Goal: Information Seeking & Learning: Compare options

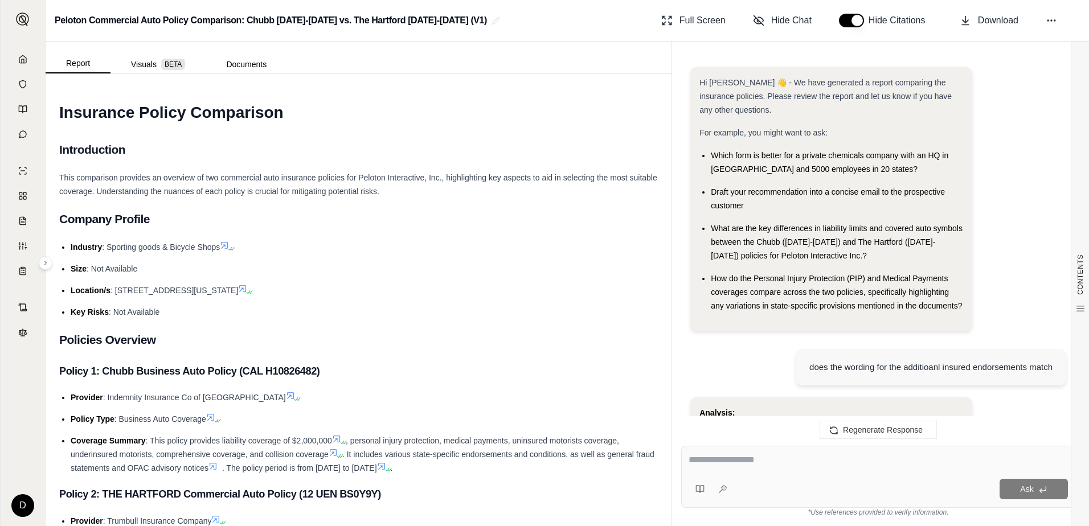
scroll to position [1620, 0]
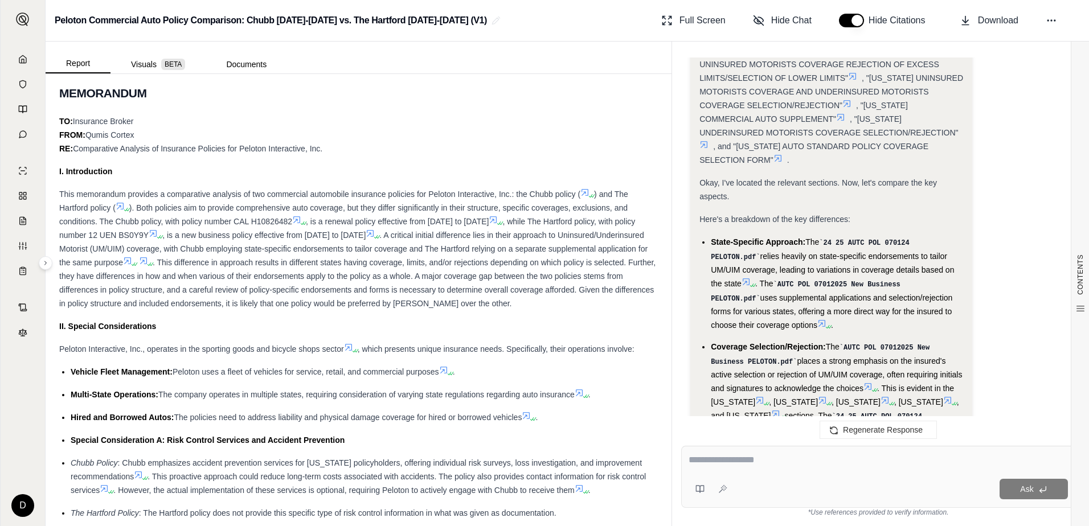
click at [239, 68] on button "Documents" at bounding box center [246, 64] width 81 height 18
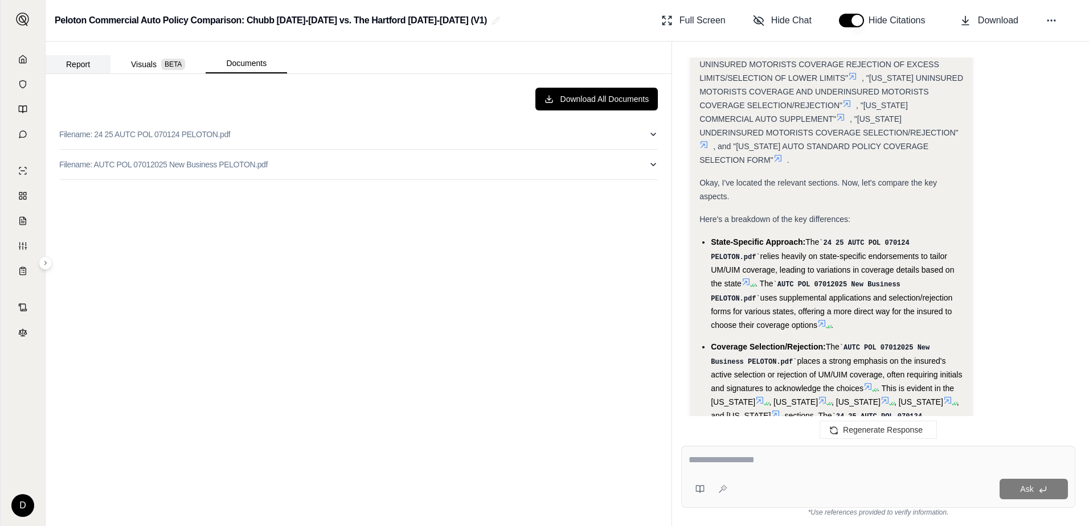
click at [67, 56] on button "Report" at bounding box center [78, 64] width 65 height 18
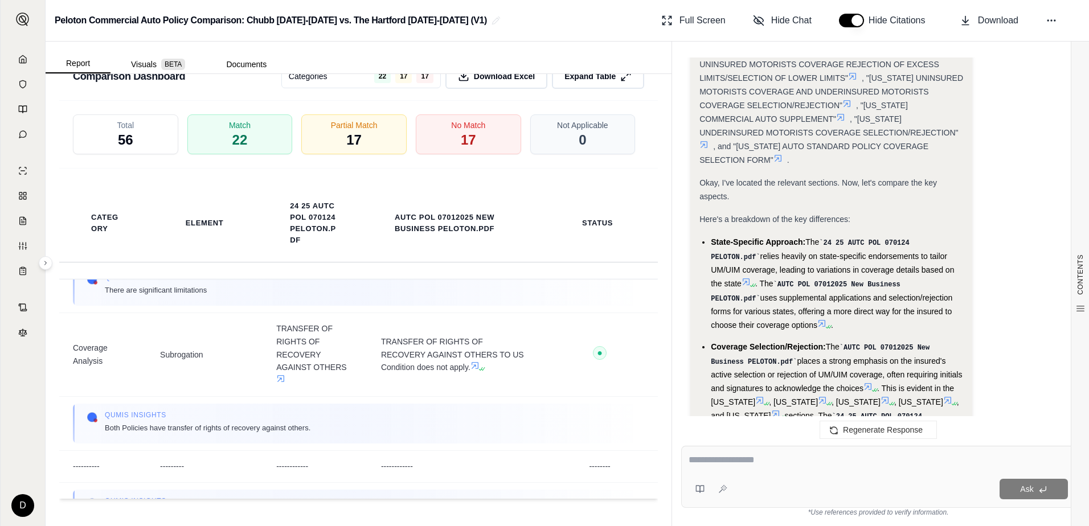
scroll to position [1936, 0]
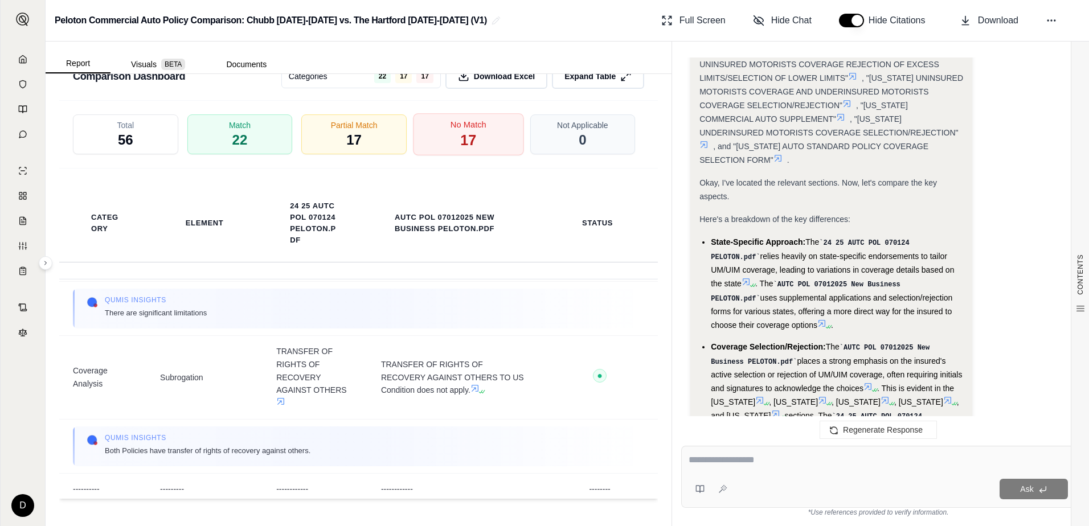
click at [464, 136] on span "17" at bounding box center [468, 140] width 16 height 19
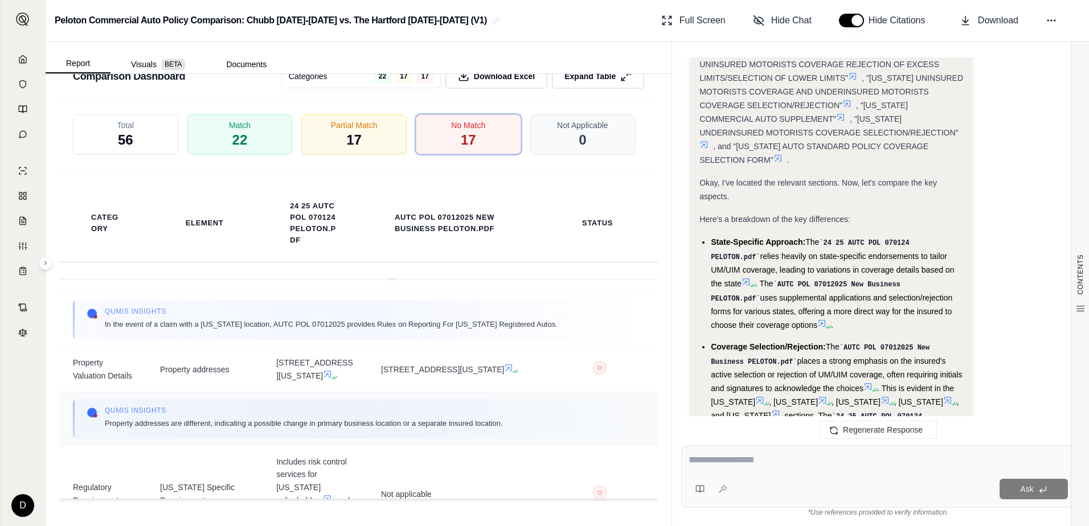
scroll to position [1879, 0]
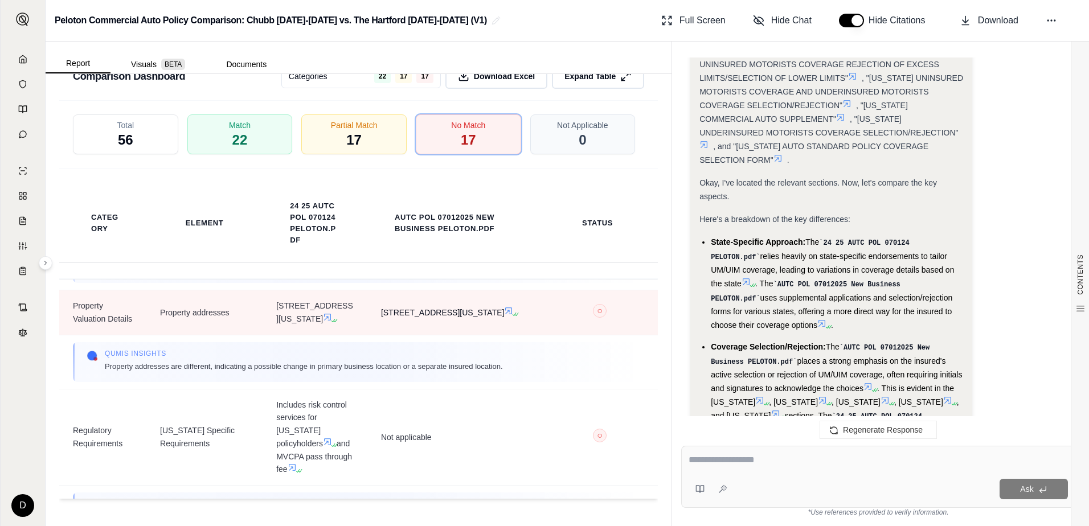
click at [506, 314] on icon at bounding box center [509, 311] width 7 height 7
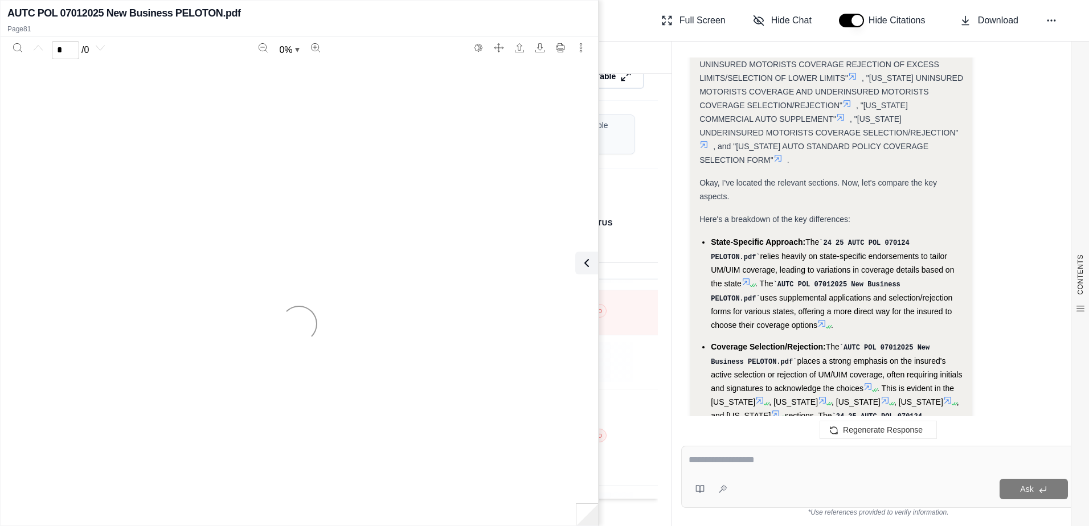
scroll to position [2347, 0]
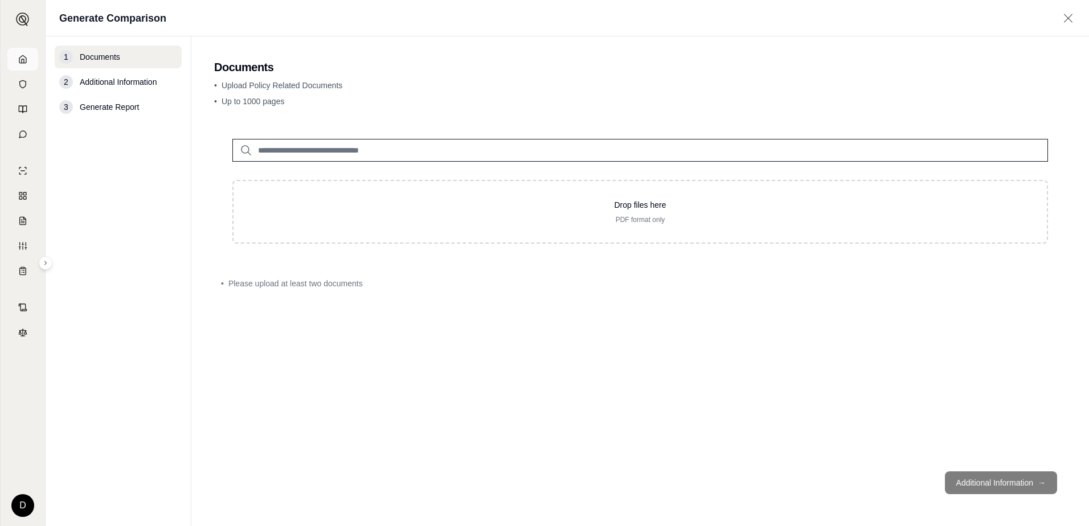
click at [24, 65] on link at bounding box center [22, 59] width 31 height 23
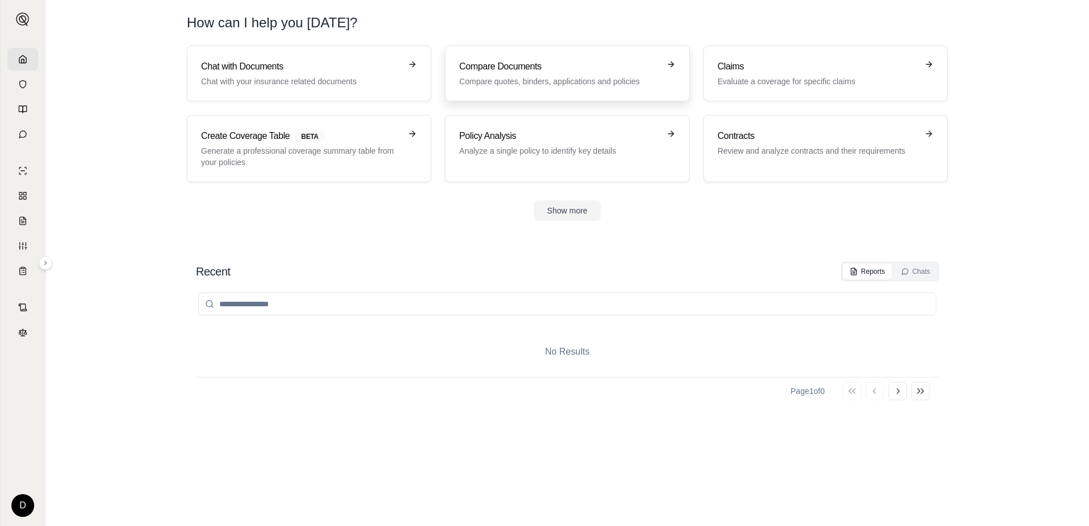
click at [560, 77] on p "Compare quotes, binders, applications and policies" at bounding box center [559, 81] width 200 height 11
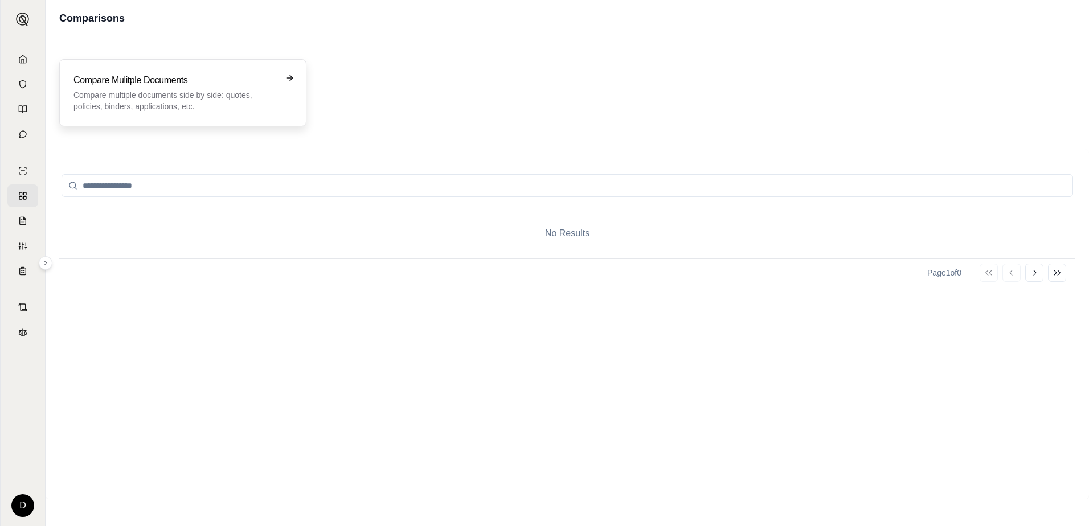
click at [249, 108] on p "Compare multiple documents side by side: quotes, policies, binders, application…" at bounding box center [174, 100] width 203 height 23
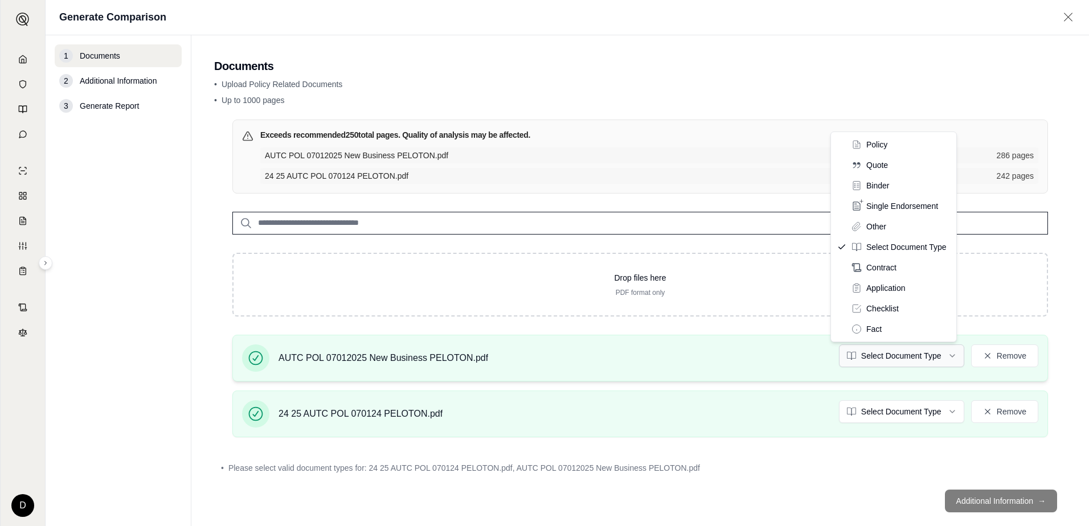
click at [936, 358] on html "D Generate Comparison 1 Documents 2 Additional Information 3 Generate Report Do…" at bounding box center [544, 263] width 1089 height 526
click at [920, 401] on html "D Generate Comparison 1 Documents 2 Additional Information 3 Generate Report Do…" at bounding box center [544, 263] width 1089 height 526
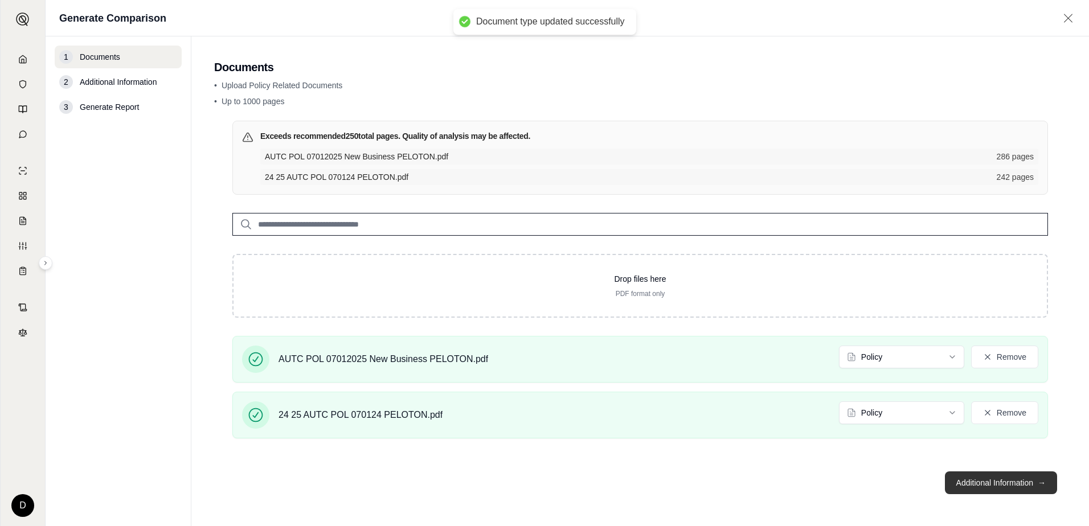
click at [998, 485] on button "Additional Information →" at bounding box center [1001, 483] width 112 height 23
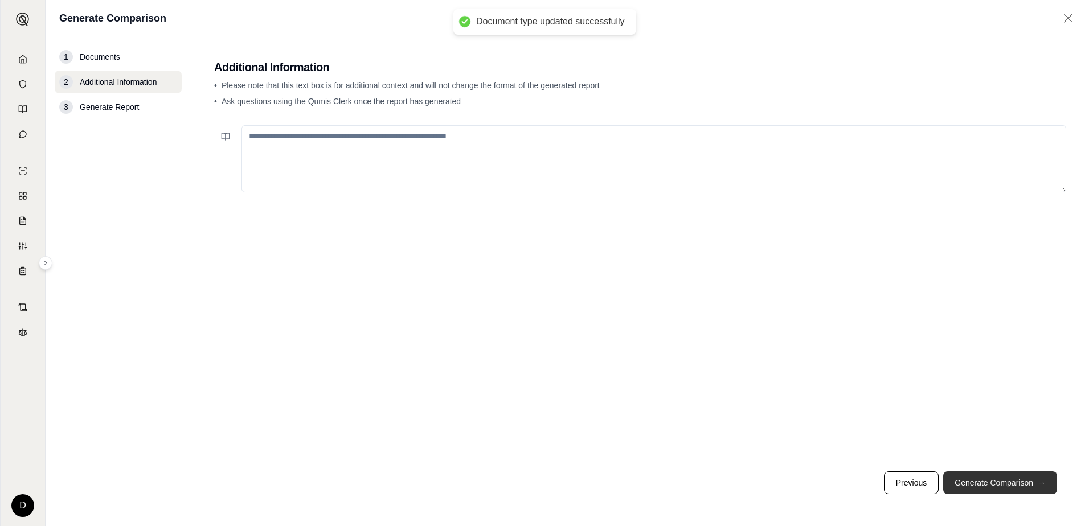
click at [991, 479] on button "Generate Comparison →" at bounding box center [1000, 483] width 114 height 23
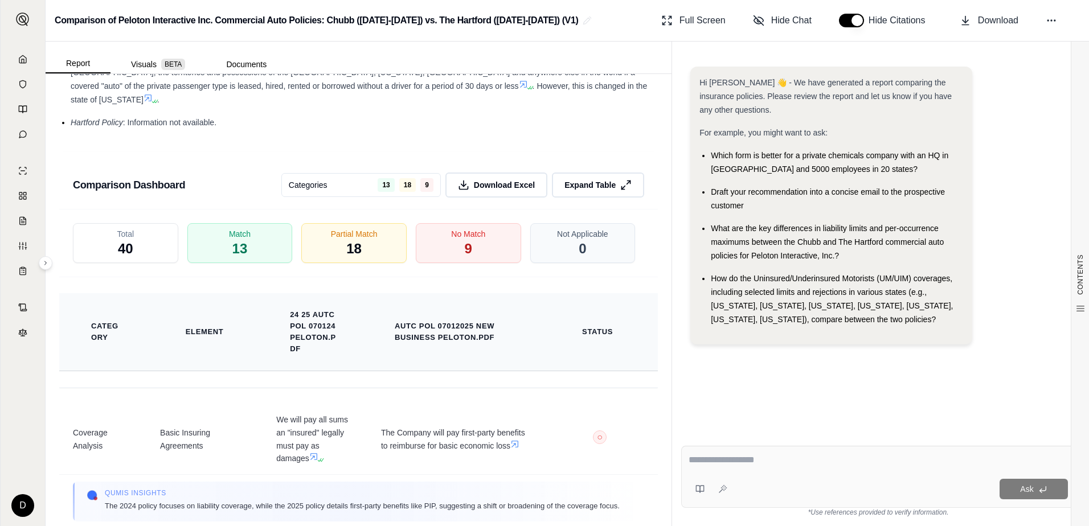
scroll to position [2470, 0]
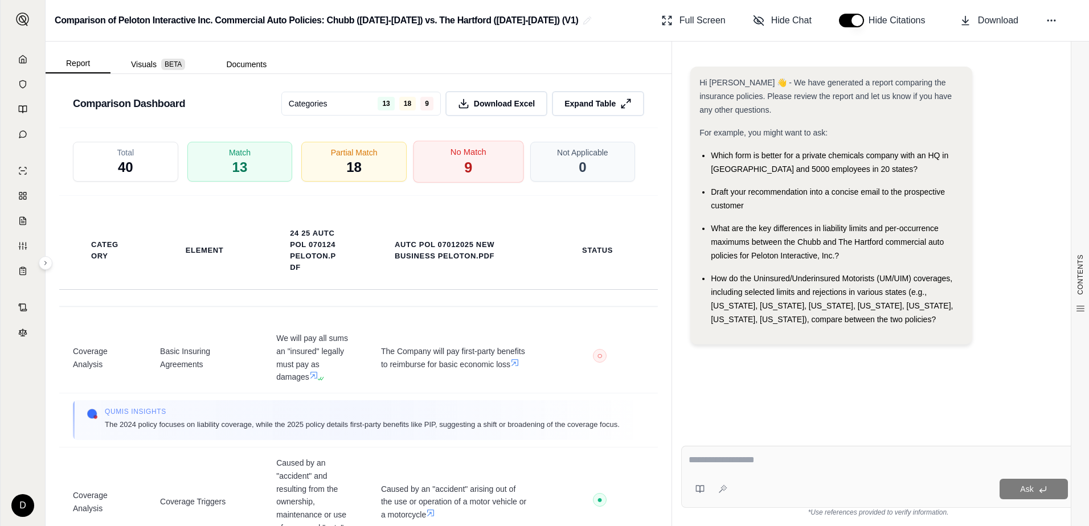
click at [456, 141] on div "No Match 9" at bounding box center [468, 162] width 110 height 42
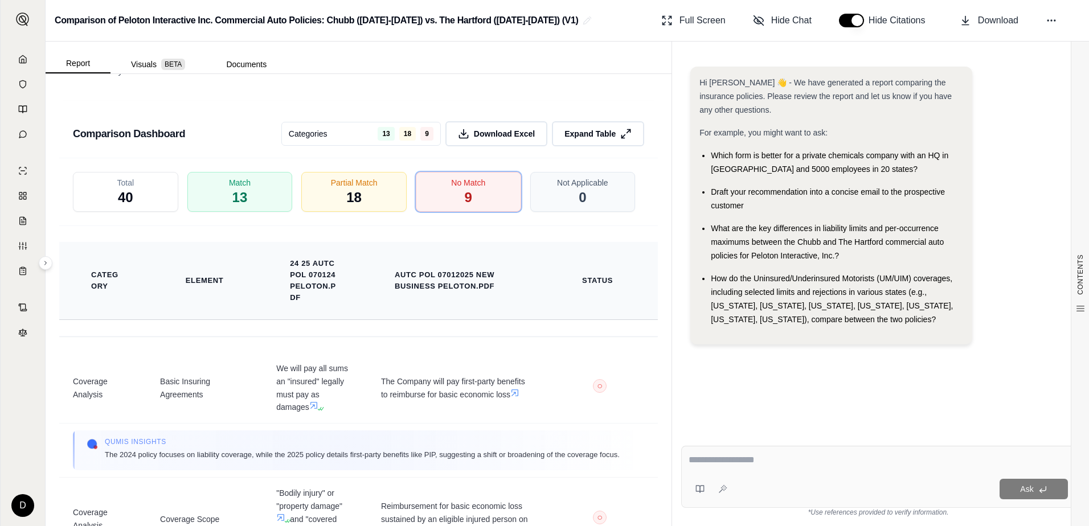
scroll to position [2413, 0]
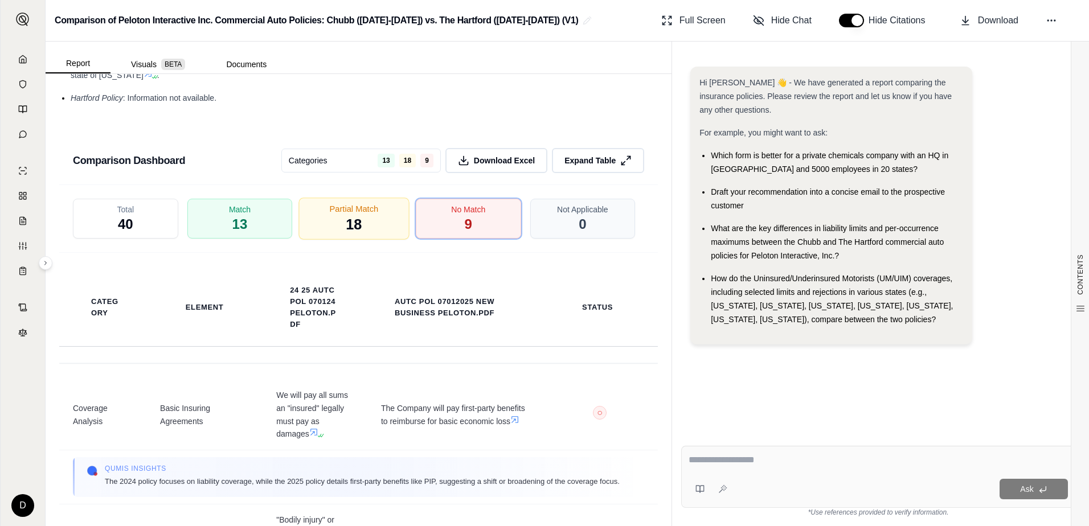
click at [350, 203] on span "Partial Match" at bounding box center [354, 209] width 49 height 12
click at [450, 203] on span "No Match" at bounding box center [468, 209] width 36 height 12
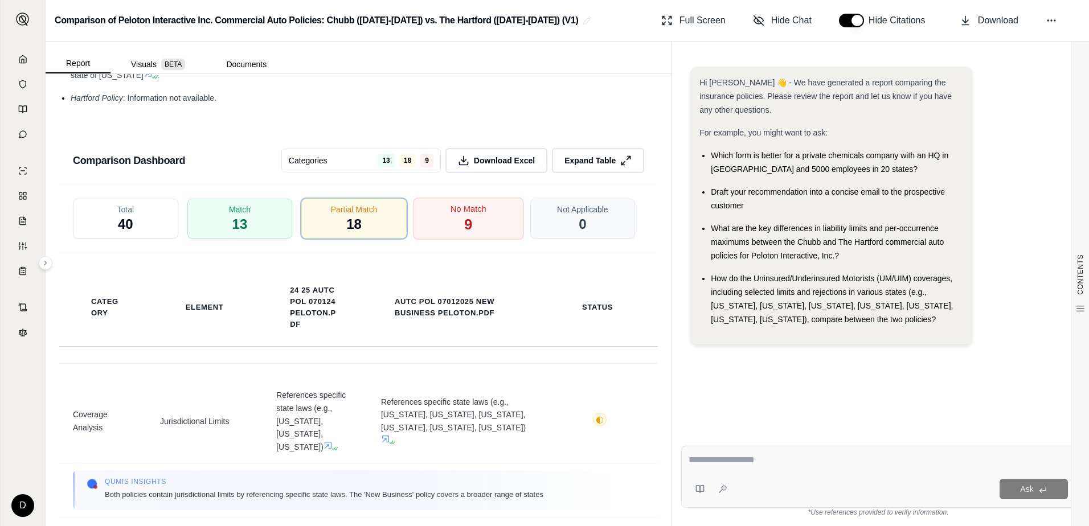
click at [450, 203] on span "No Match" at bounding box center [468, 209] width 36 height 12
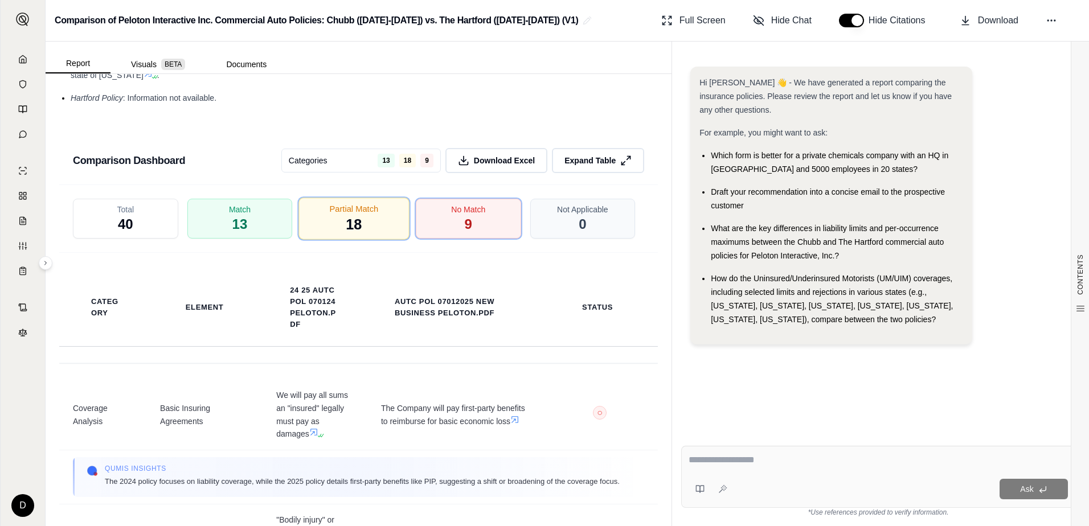
click at [368, 198] on div "Partial Match 18" at bounding box center [354, 219] width 110 height 42
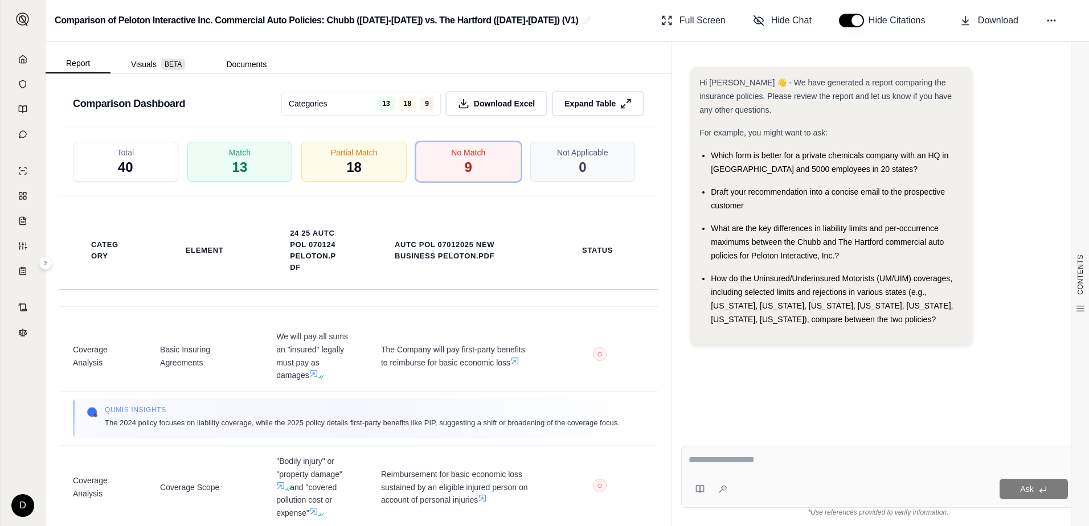
scroll to position [0, 0]
click at [368, 146] on span "Partial Match" at bounding box center [354, 152] width 49 height 12
click at [472, 143] on div "No Match 9" at bounding box center [468, 162] width 110 height 42
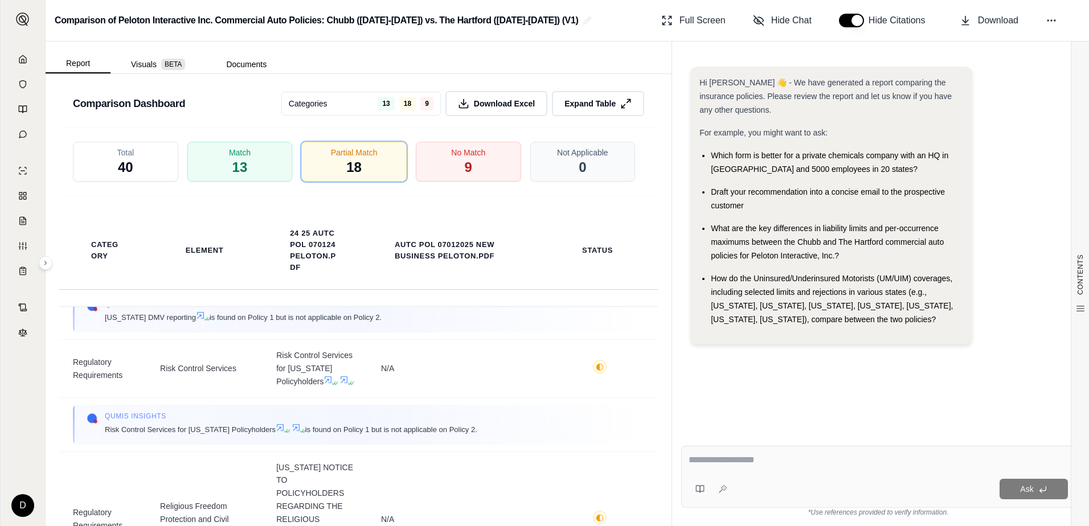
scroll to position [1139, 0]
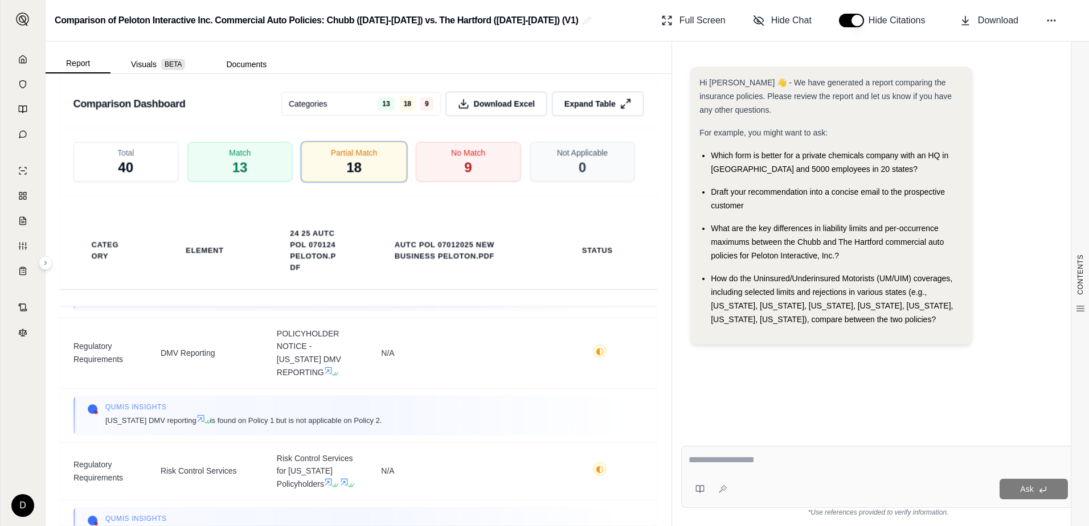
click at [735, 464] on textarea at bounding box center [877, 460] width 379 height 14
type textarea "*"
type textarea "**********"
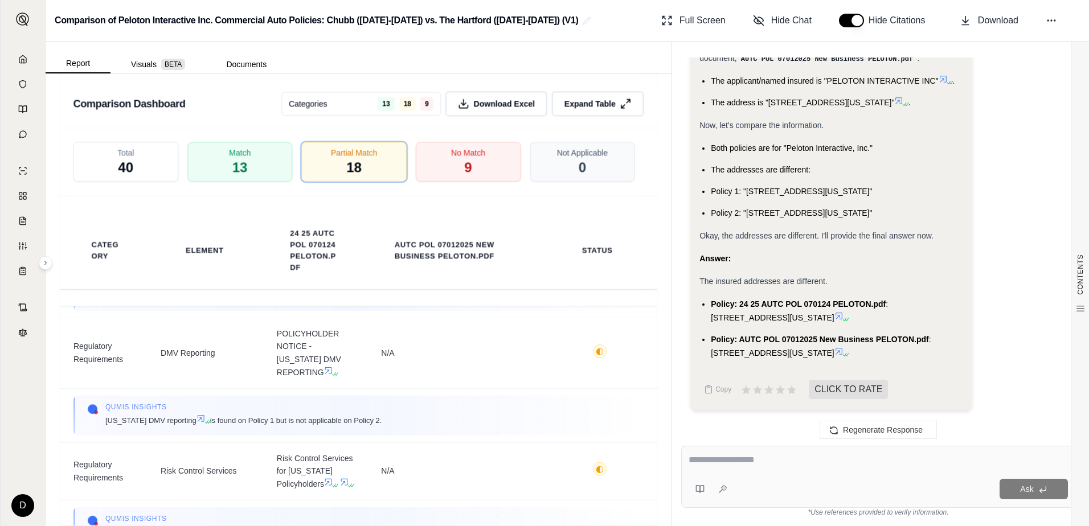
click at [785, 466] on textarea at bounding box center [877, 460] width 379 height 14
click at [692, 459] on textarea "**********" at bounding box center [877, 460] width 379 height 14
click at [893, 460] on textarea "**********" at bounding box center [877, 460] width 379 height 14
type textarea "**********"
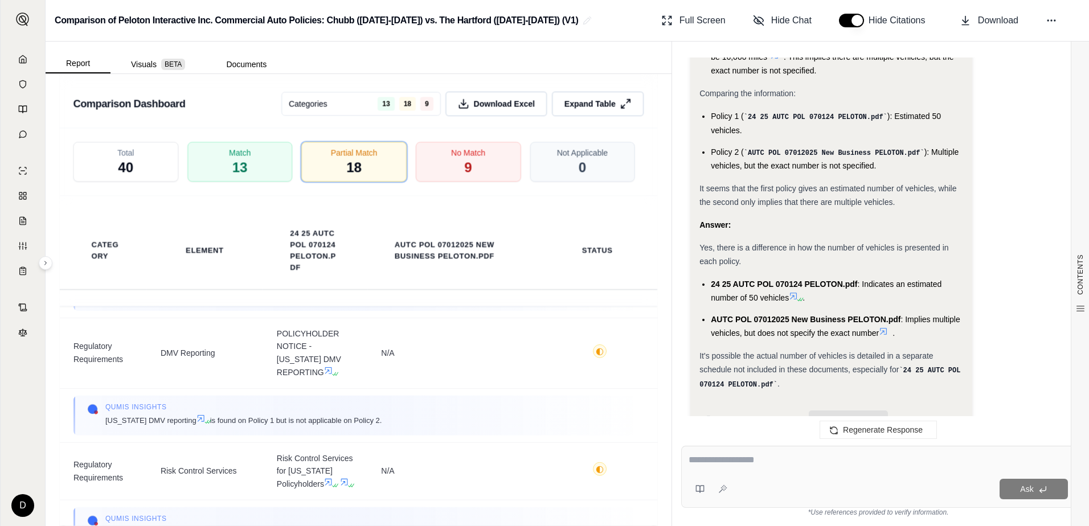
scroll to position [1530, 0]
click at [450, 141] on div "No Match 9" at bounding box center [468, 162] width 110 height 42
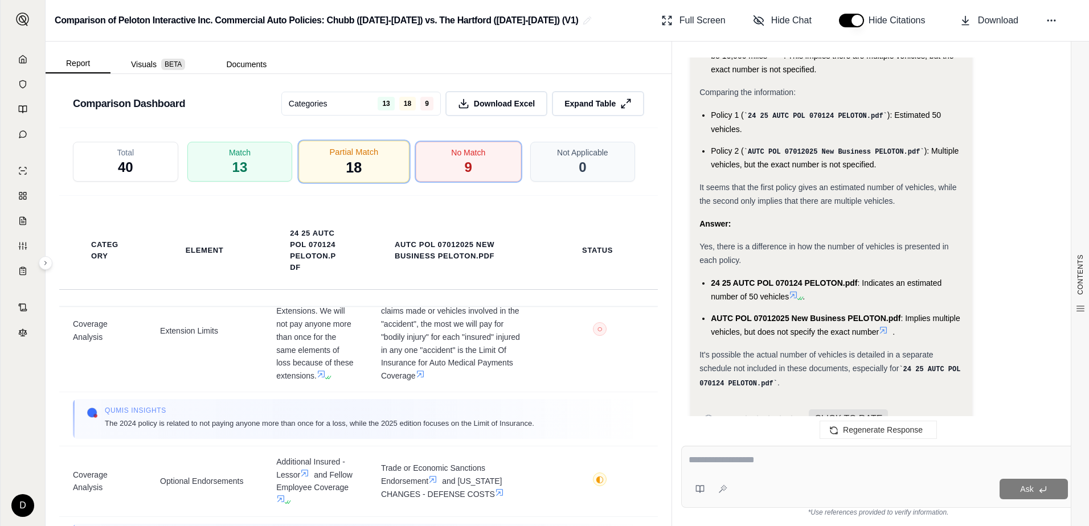
click at [382, 149] on div "Partial Match 18" at bounding box center [354, 162] width 110 height 42
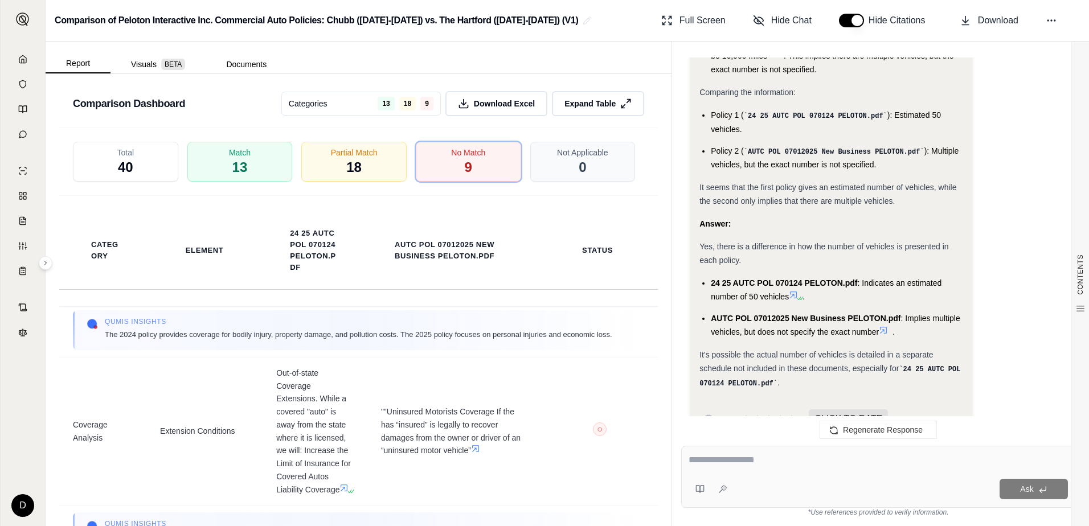
scroll to position [0, 0]
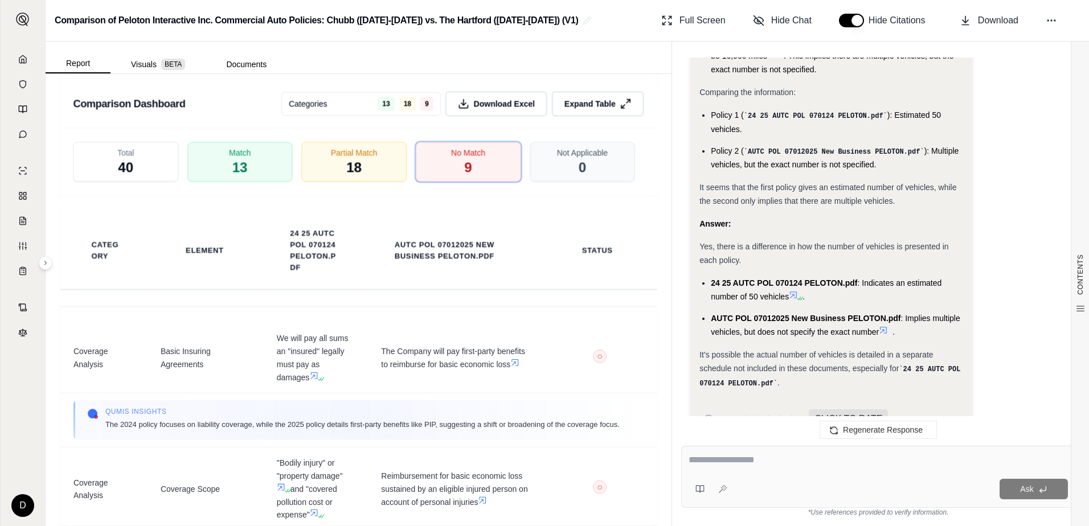
click at [757, 465] on textarea at bounding box center [877, 460] width 379 height 14
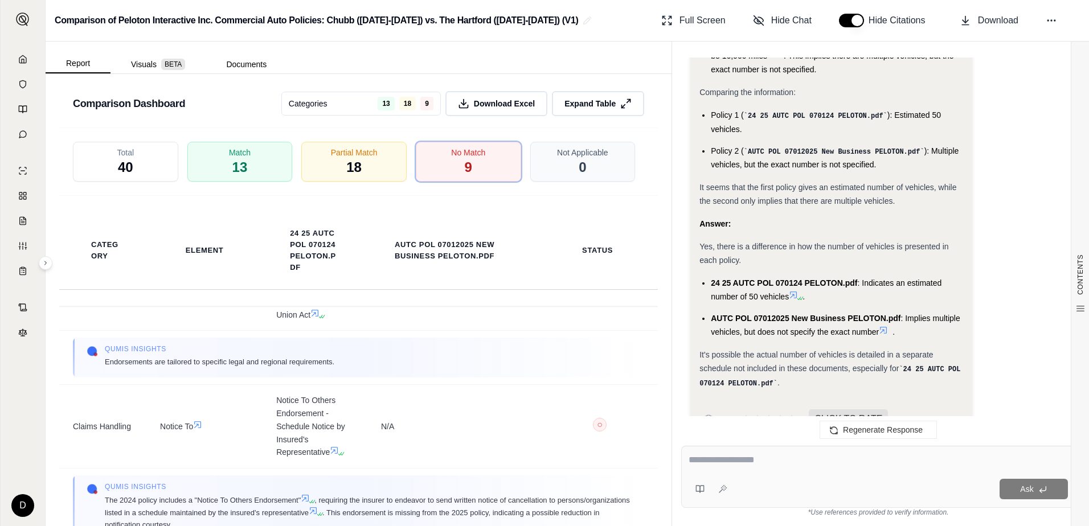
scroll to position [1208, 0]
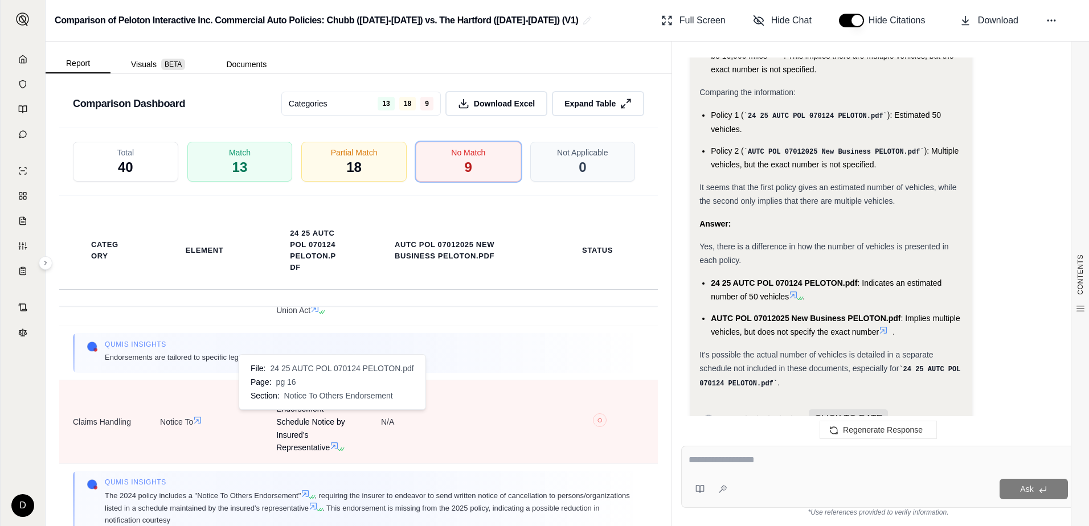
click at [331, 443] on icon at bounding box center [334, 446] width 7 height 7
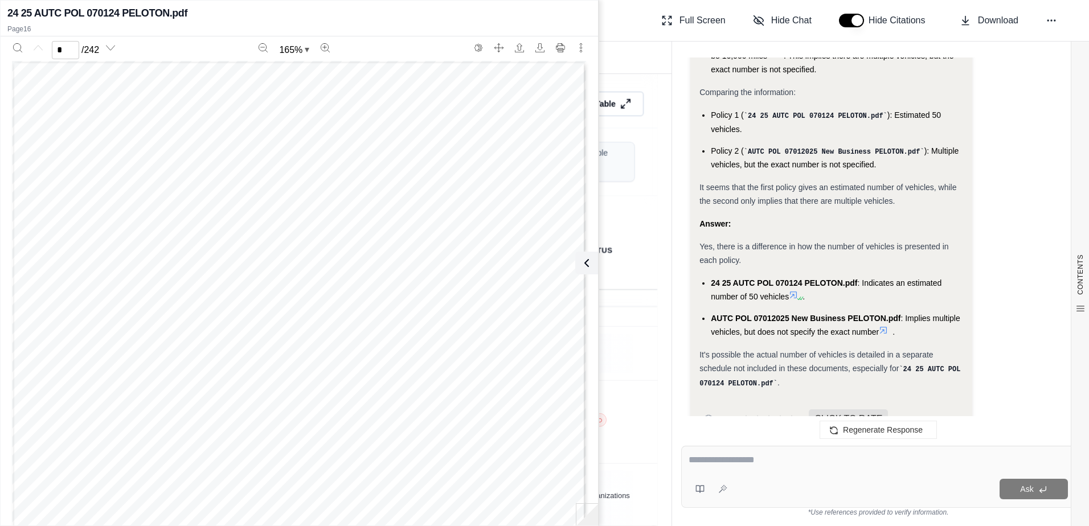
scroll to position [0, 0]
type input "**"
click at [592, 254] on button at bounding box center [584, 263] width 23 height 23
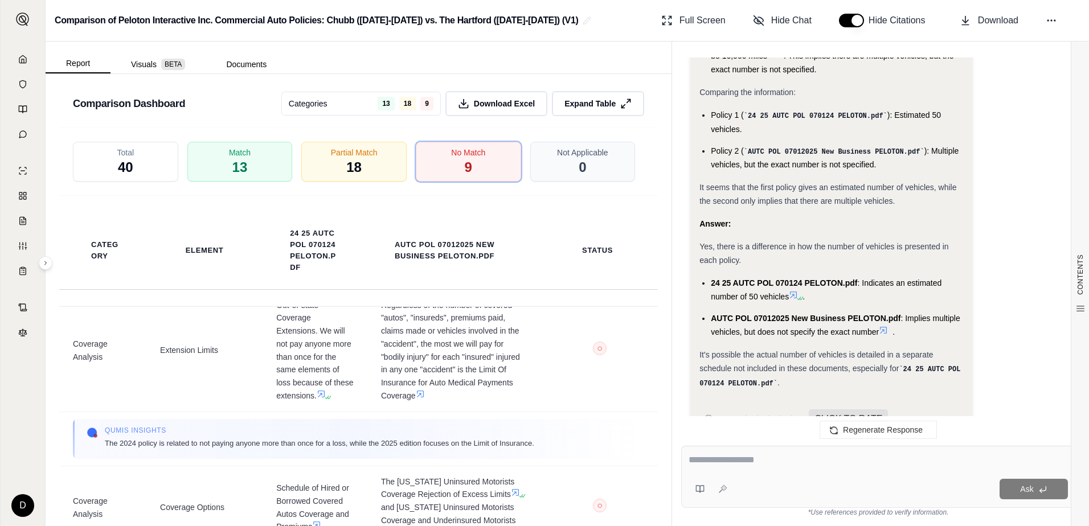
scroll to position [513, 0]
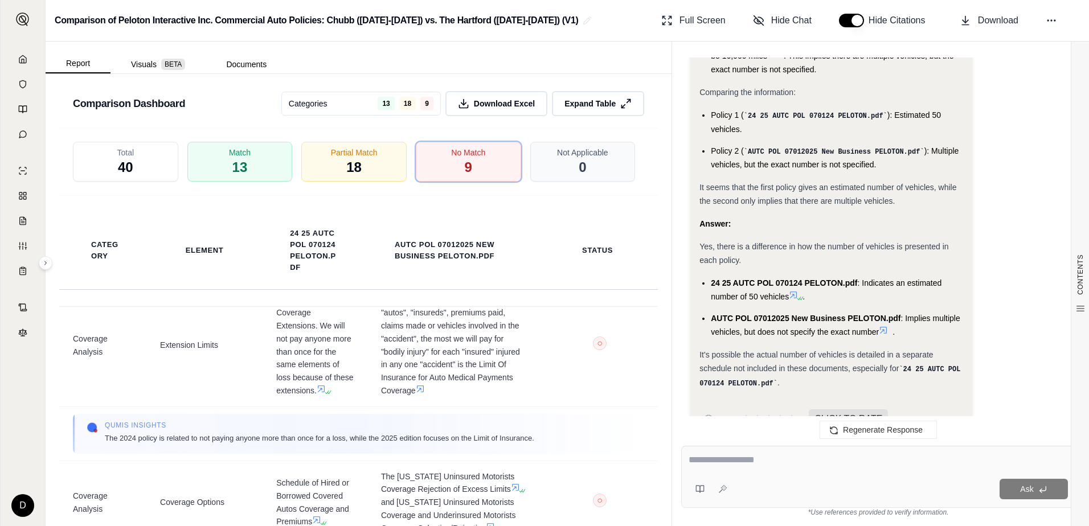
drag, startPoint x: 342, startPoint y: 137, endPoint x: 412, endPoint y: 161, distance: 73.7
click at [346, 158] on span "18" at bounding box center [353, 167] width 15 height 18
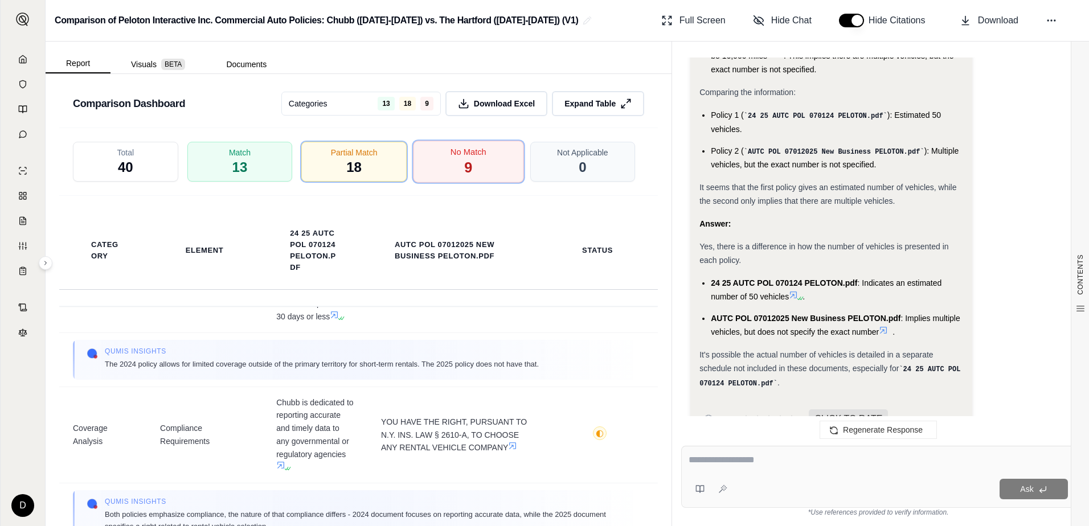
click at [477, 146] on span "No Match" at bounding box center [468, 152] width 36 height 12
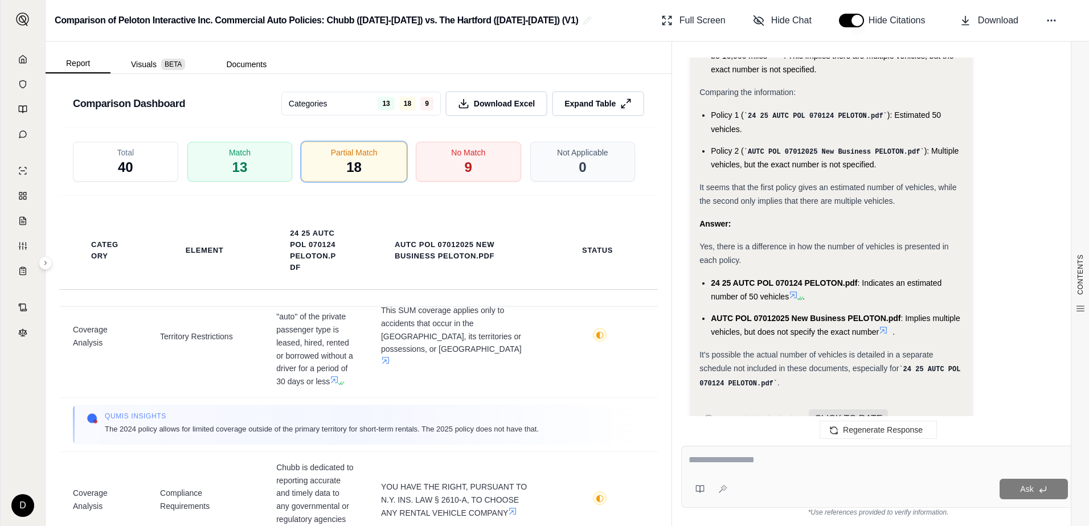
scroll to position [114, 0]
